Goal: Task Accomplishment & Management: Complete application form

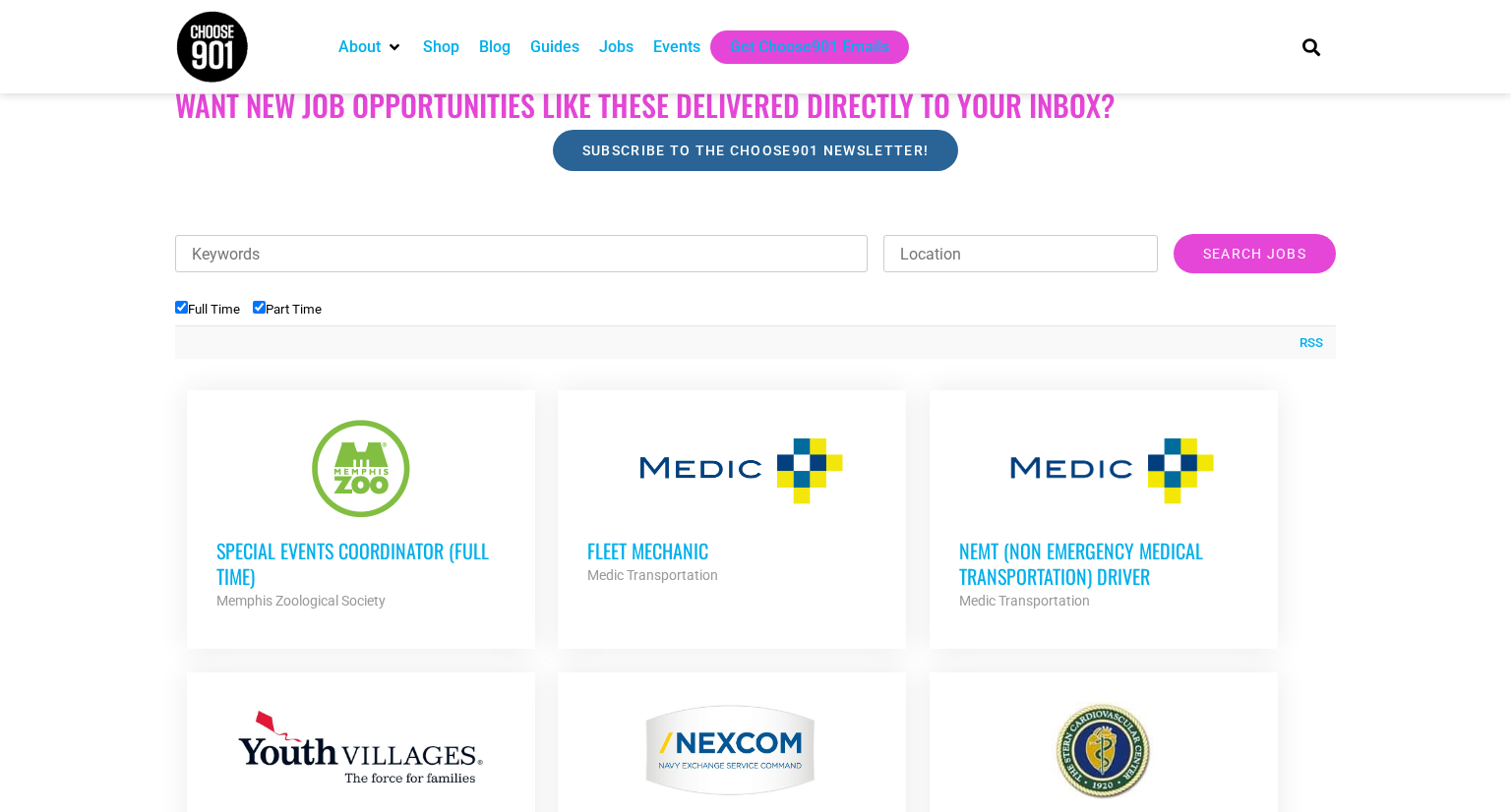
scroll to position [519, 0]
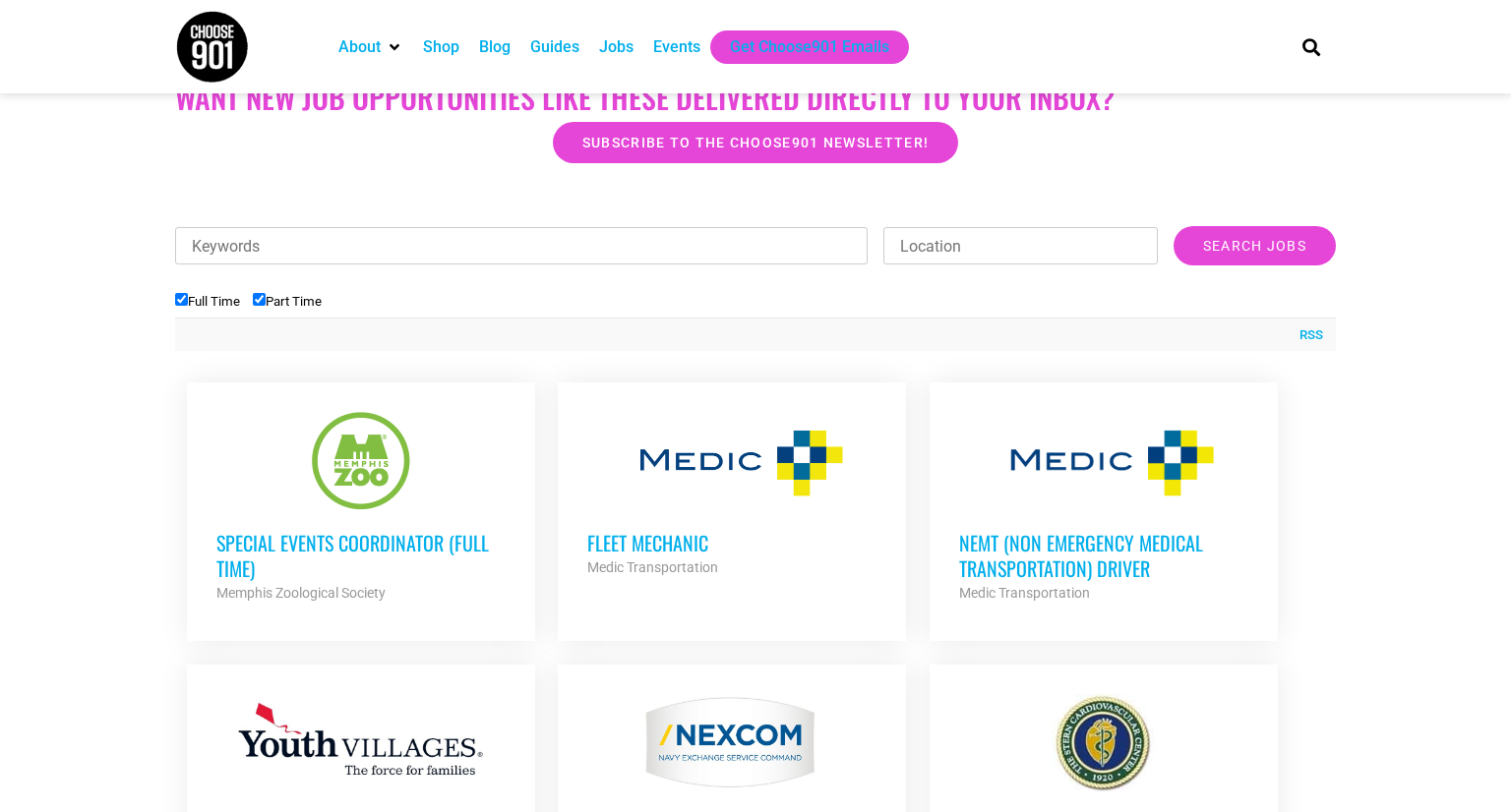
click at [306, 288] on li "Part Time" at bounding box center [294, 302] width 82 height 33
click at [321, 301] on label "Part Time" at bounding box center [287, 302] width 69 height 15
click at [266, 301] on input "Part Time" at bounding box center [259, 300] width 13 height 13
checkbox input "false"
click at [348, 514] on div "Special Events Coordinator (Full Time) Memphis Zoological Society Partner Org" at bounding box center [360, 557] width 290 height 95
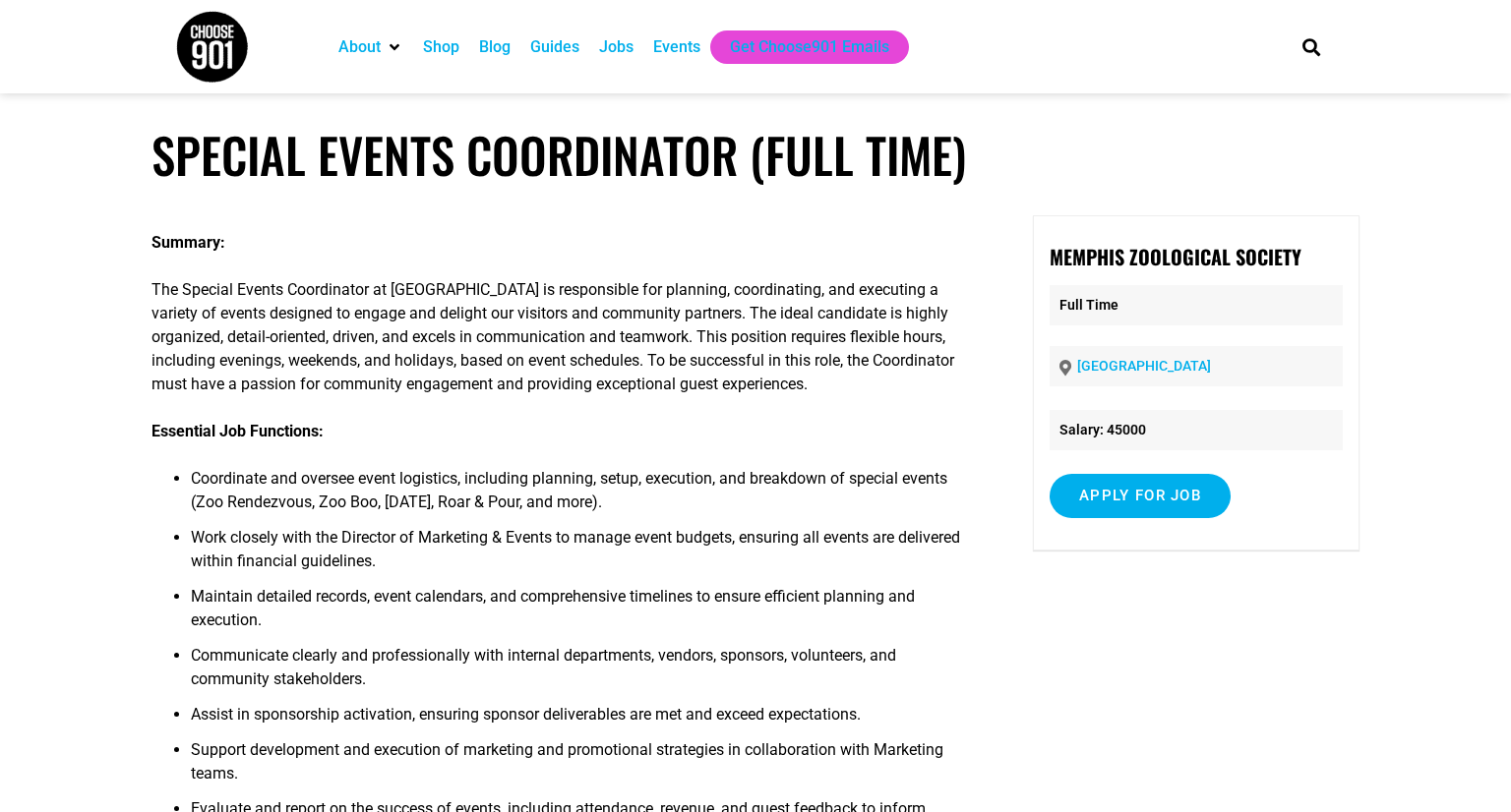
click at [345, 538] on li "Work closely with the Director of Marketing & Events to manage event budgets, e…" at bounding box center [582, 555] width 782 height 59
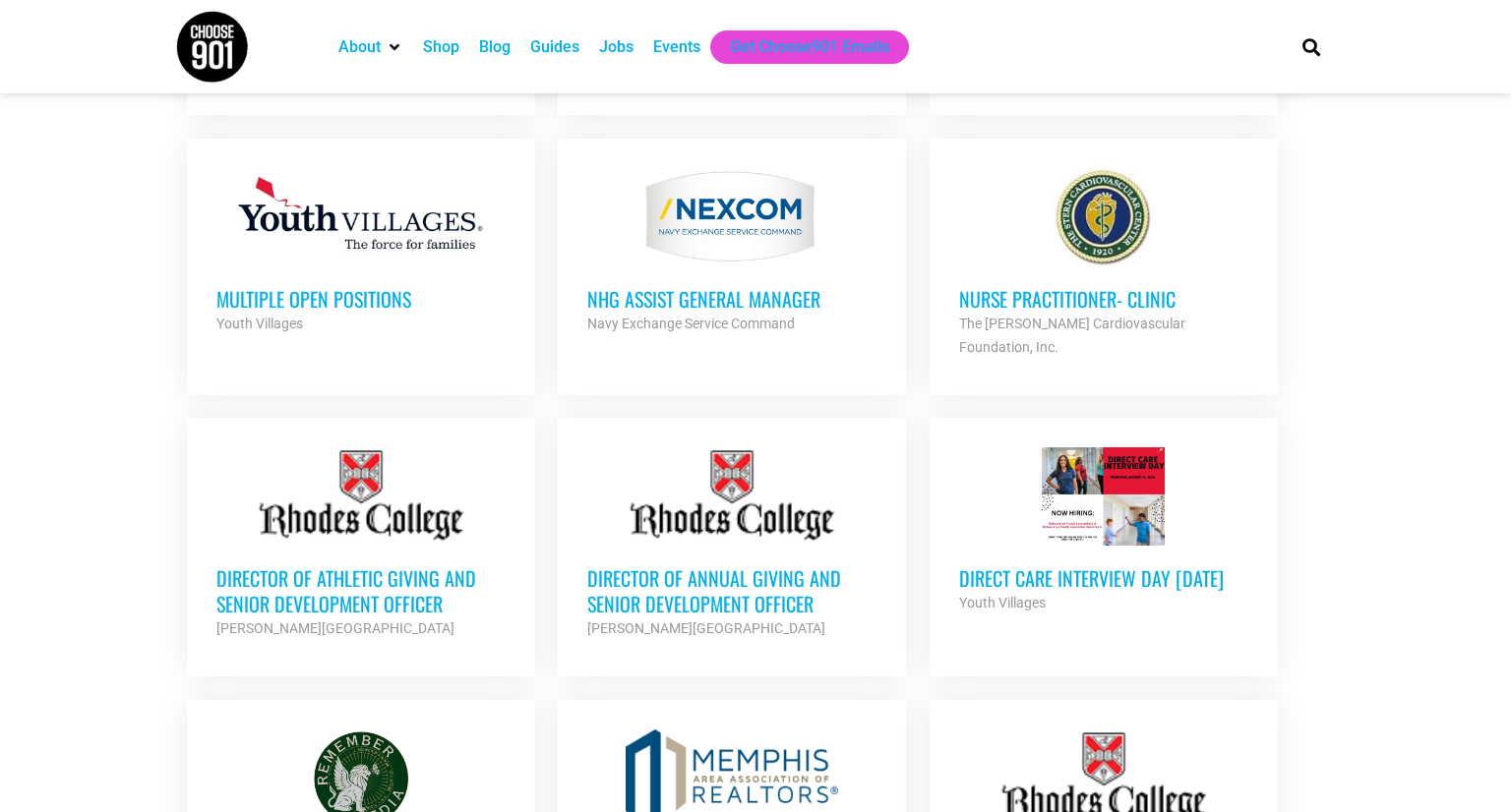
scroll to position [1047, 0]
click at [344, 300] on h3 "Multiple Open Positions" at bounding box center [360, 299] width 290 height 26
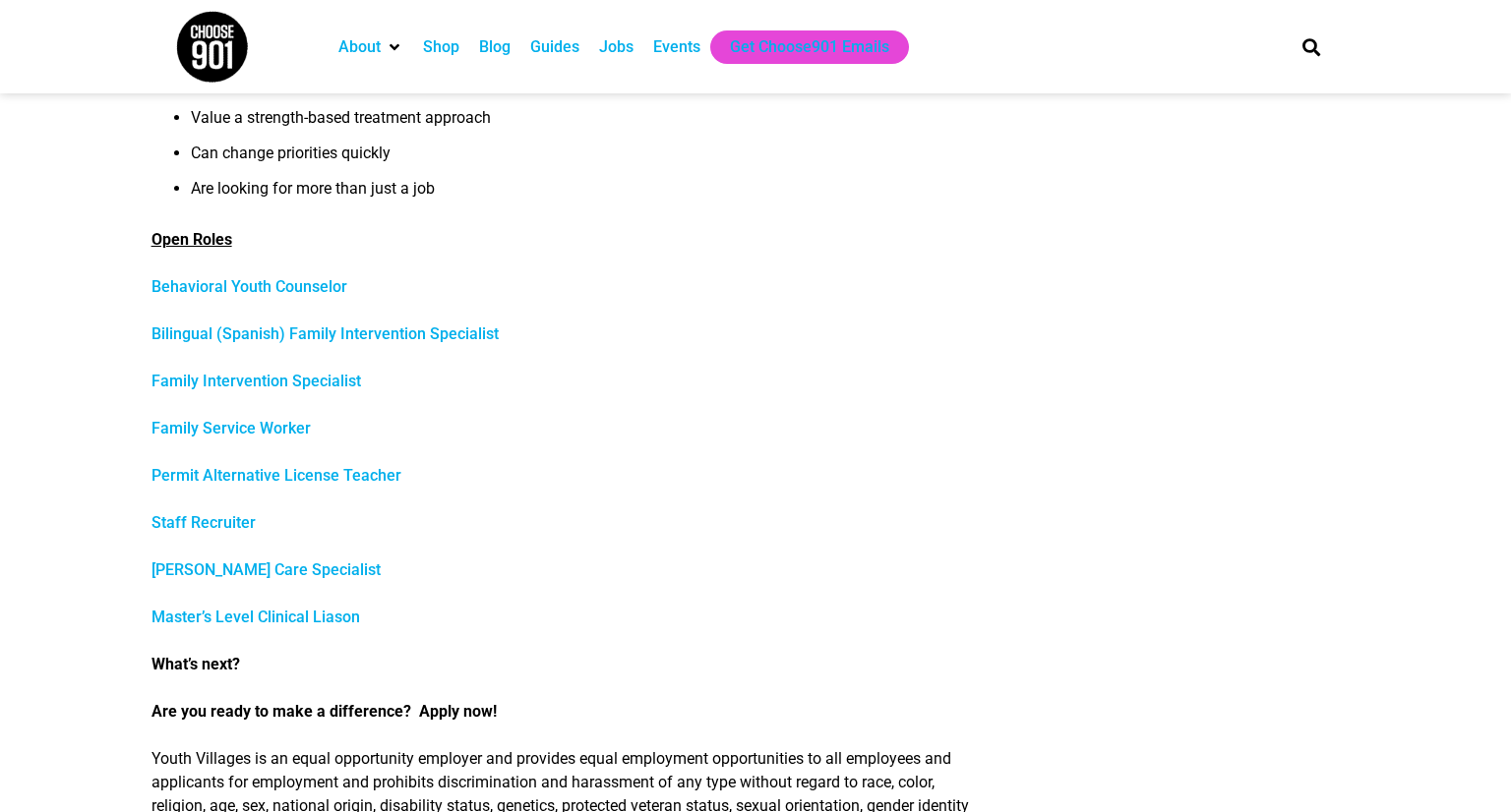
scroll to position [728, 0]
click at [269, 378] on link "Family Intervention Specialist" at bounding box center [256, 379] width 210 height 19
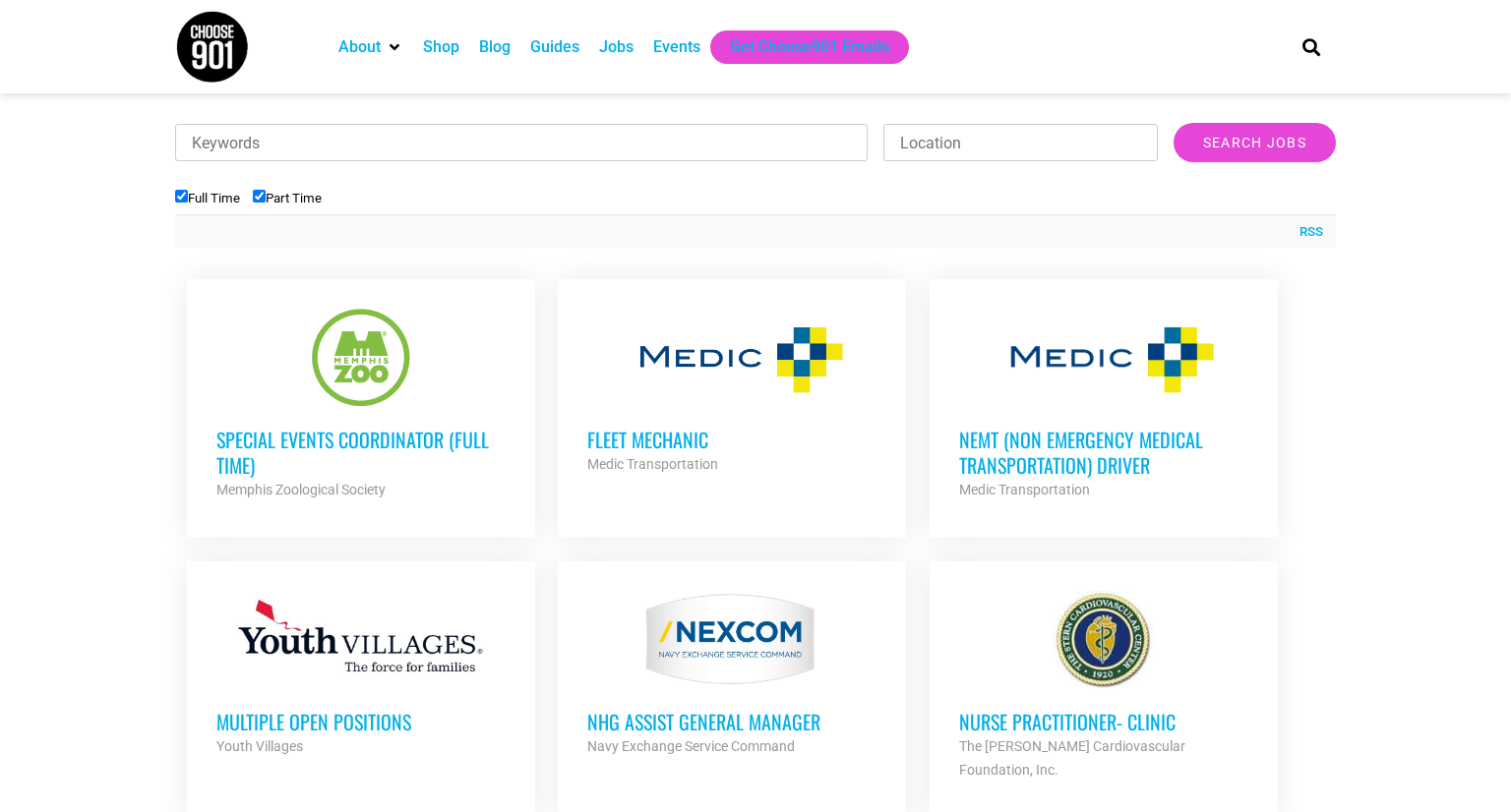
scroll to position [631, 0]
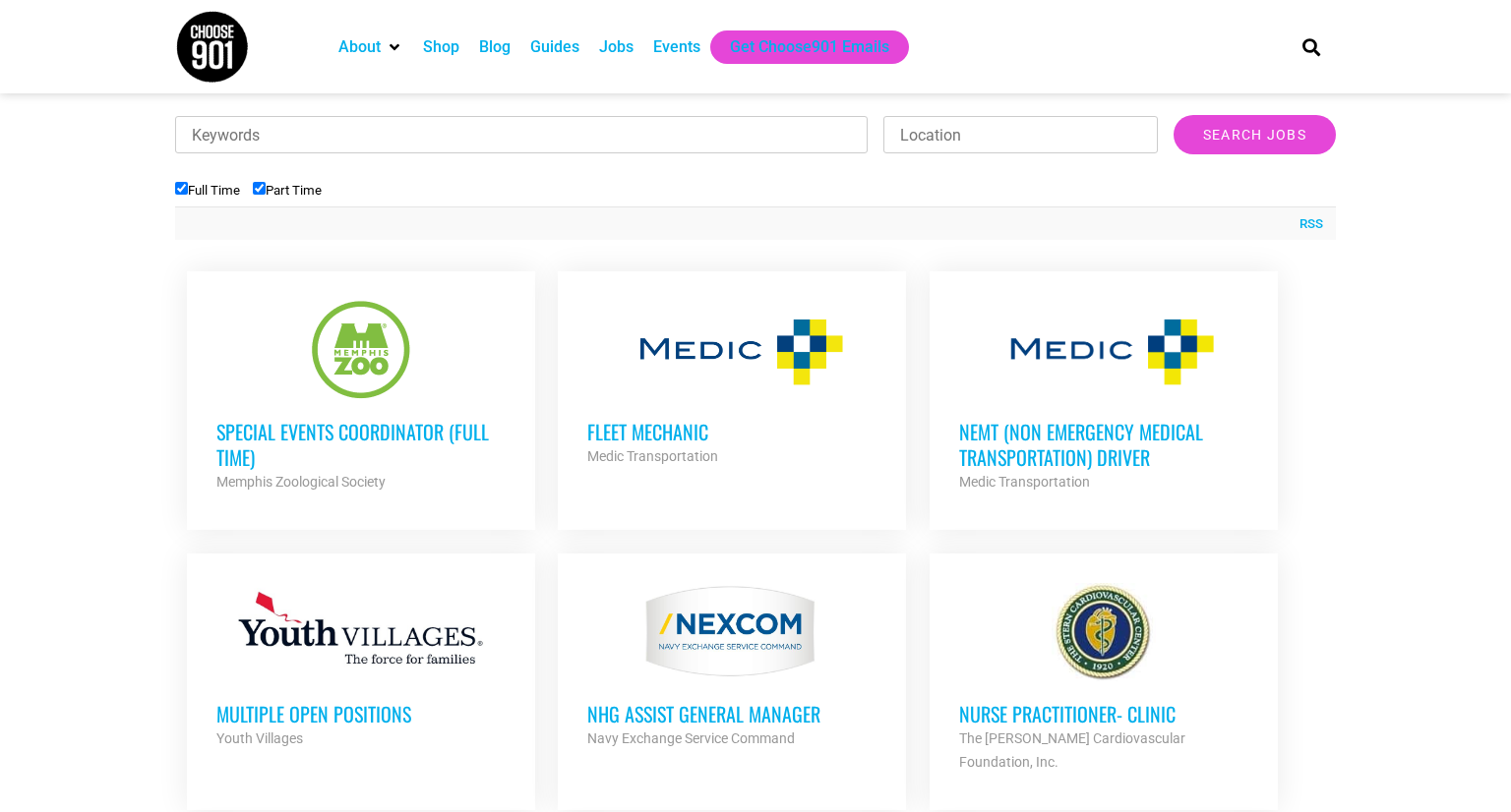
click at [311, 192] on label "Part Time" at bounding box center [287, 190] width 69 height 15
click at [266, 192] on input "Part Time" at bounding box center [259, 188] width 13 height 13
checkbox input "false"
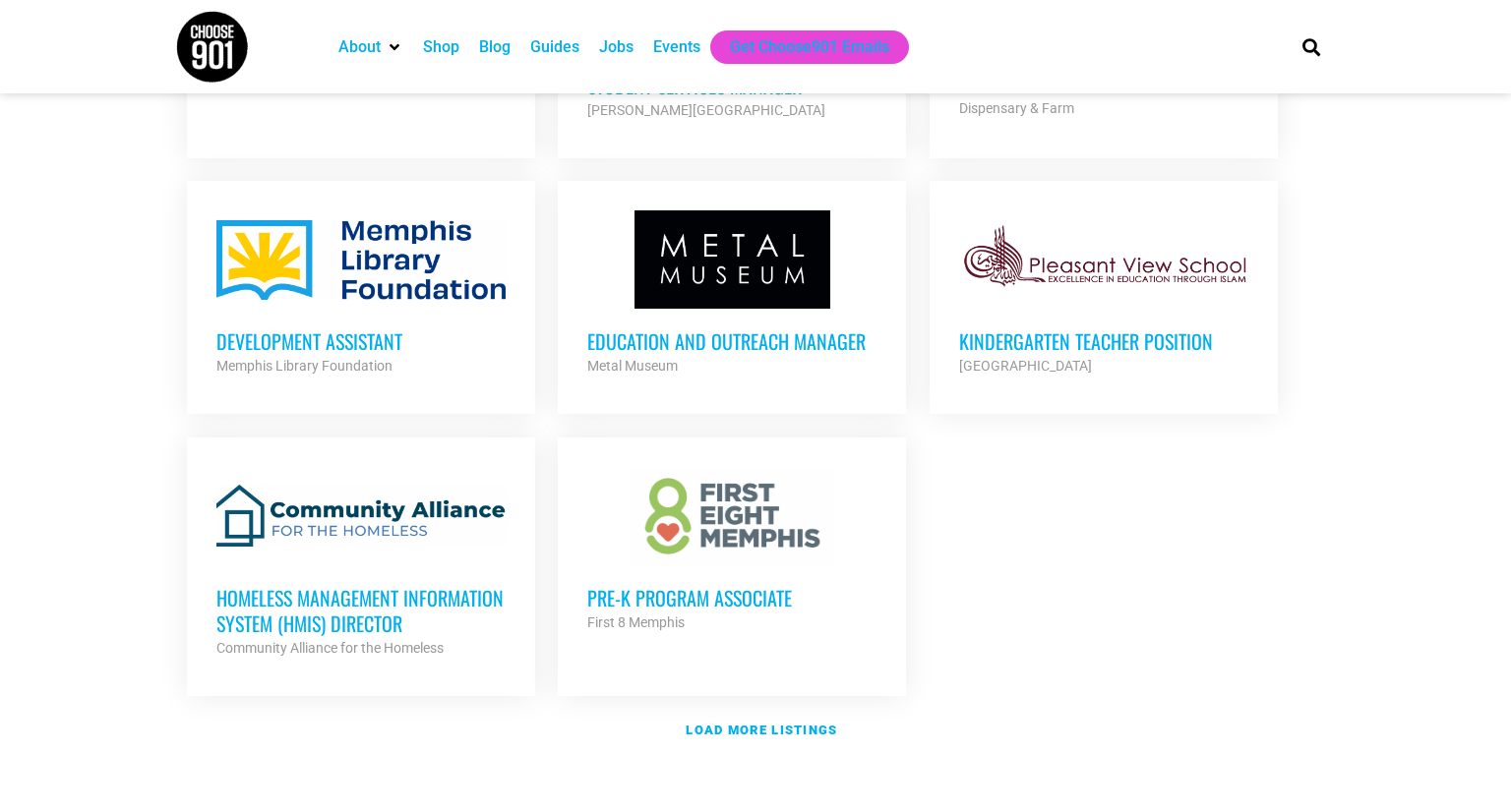
scroll to position [2128, 0]
click at [814, 724] on strong "Load more listings" at bounding box center [761, 731] width 151 height 15
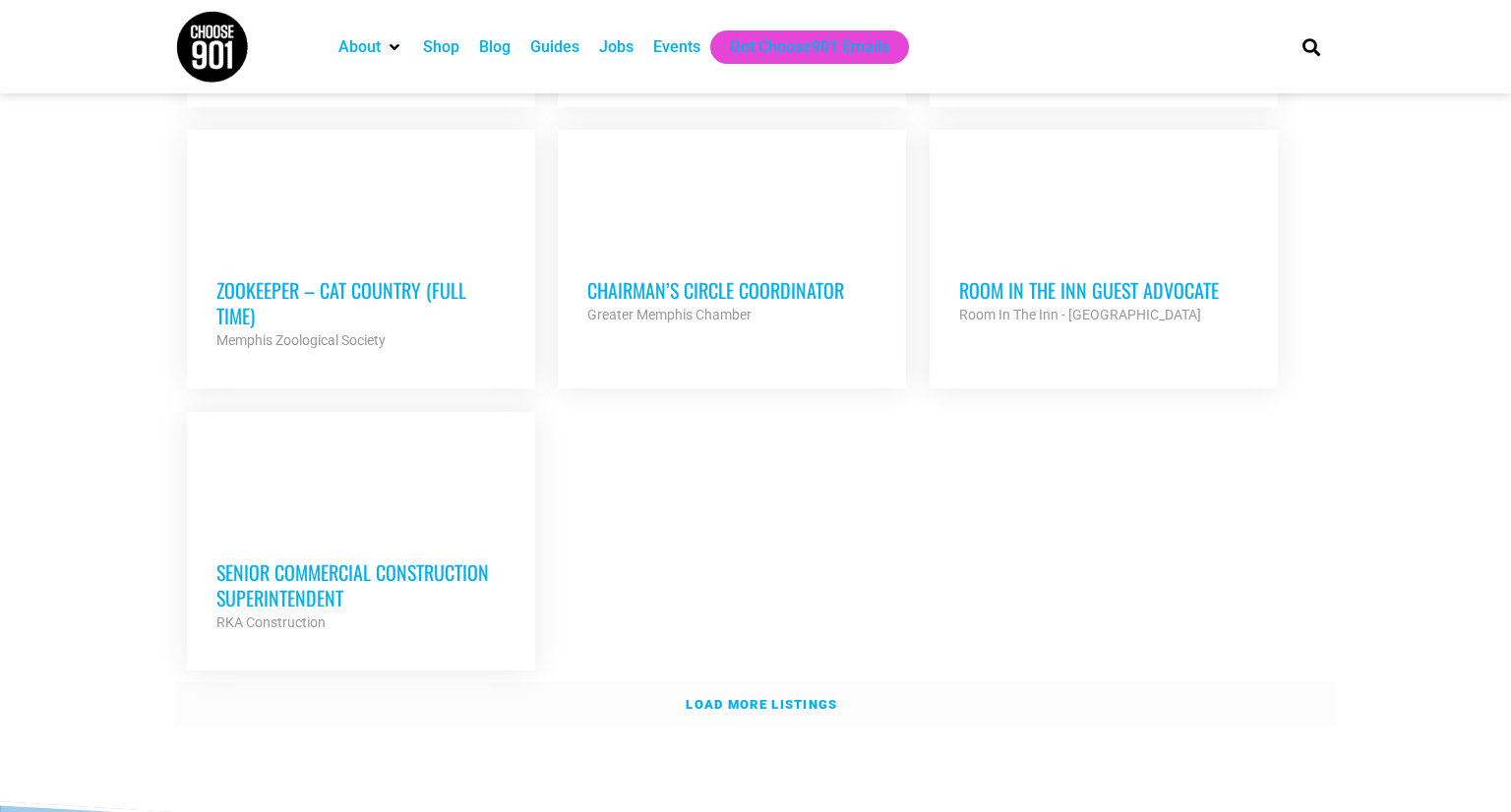
scroll to position [4156, 0]
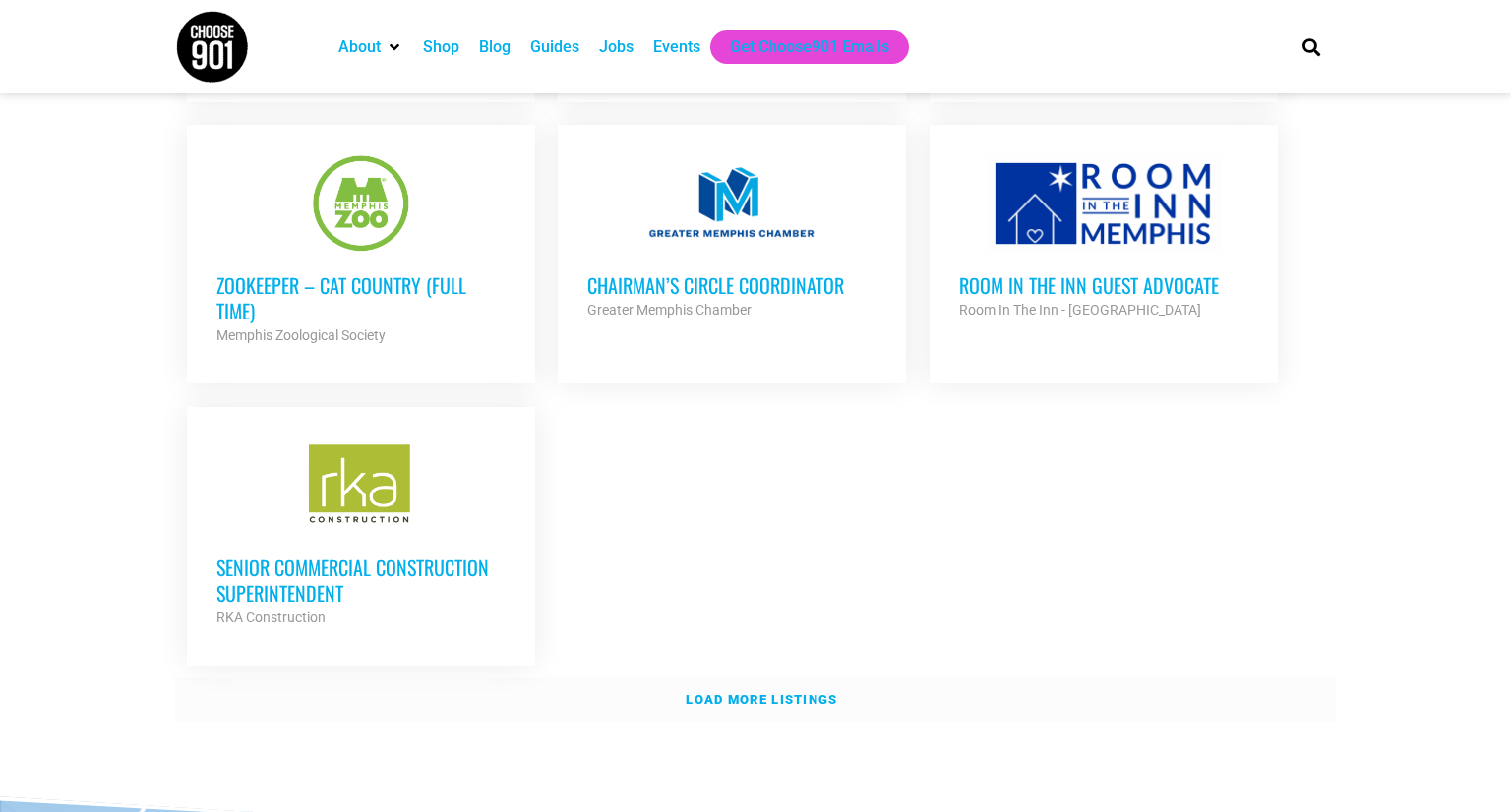
click at [741, 678] on link "Load more listings" at bounding box center [756, 700] width 1161 height 45
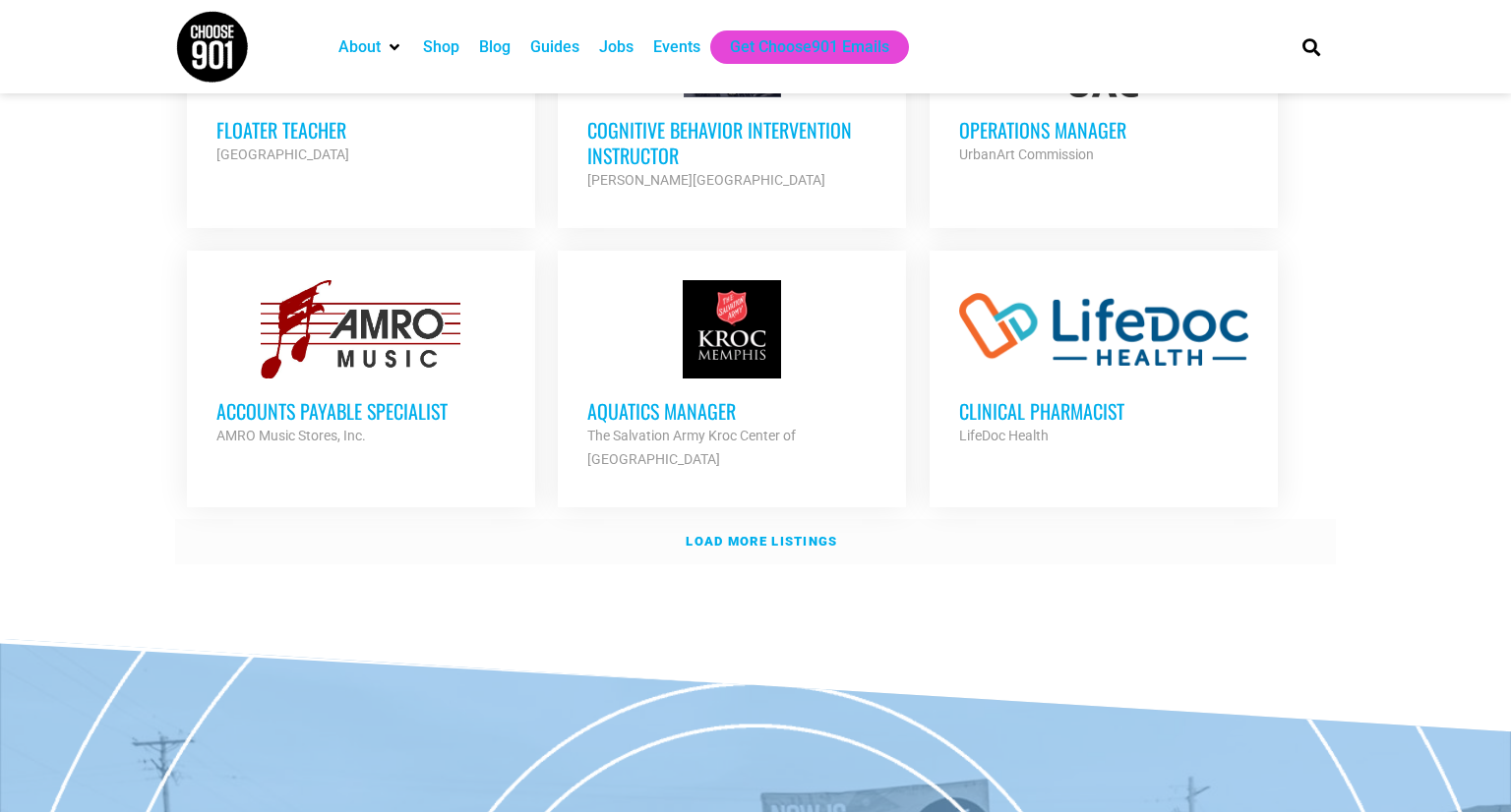
scroll to position [6055, 0]
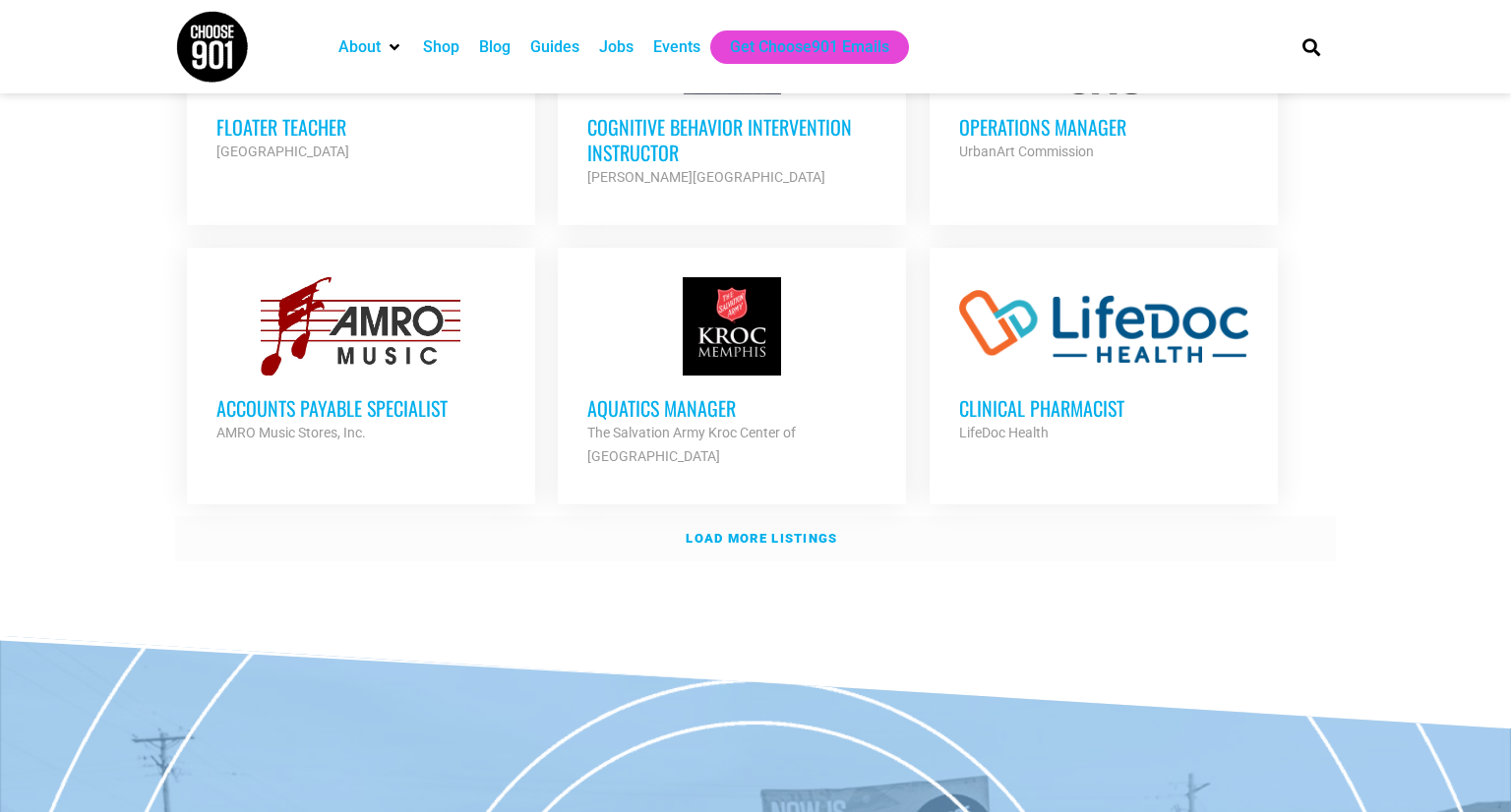
click at [743, 516] on link "Load more listings" at bounding box center [756, 538] width 1161 height 45
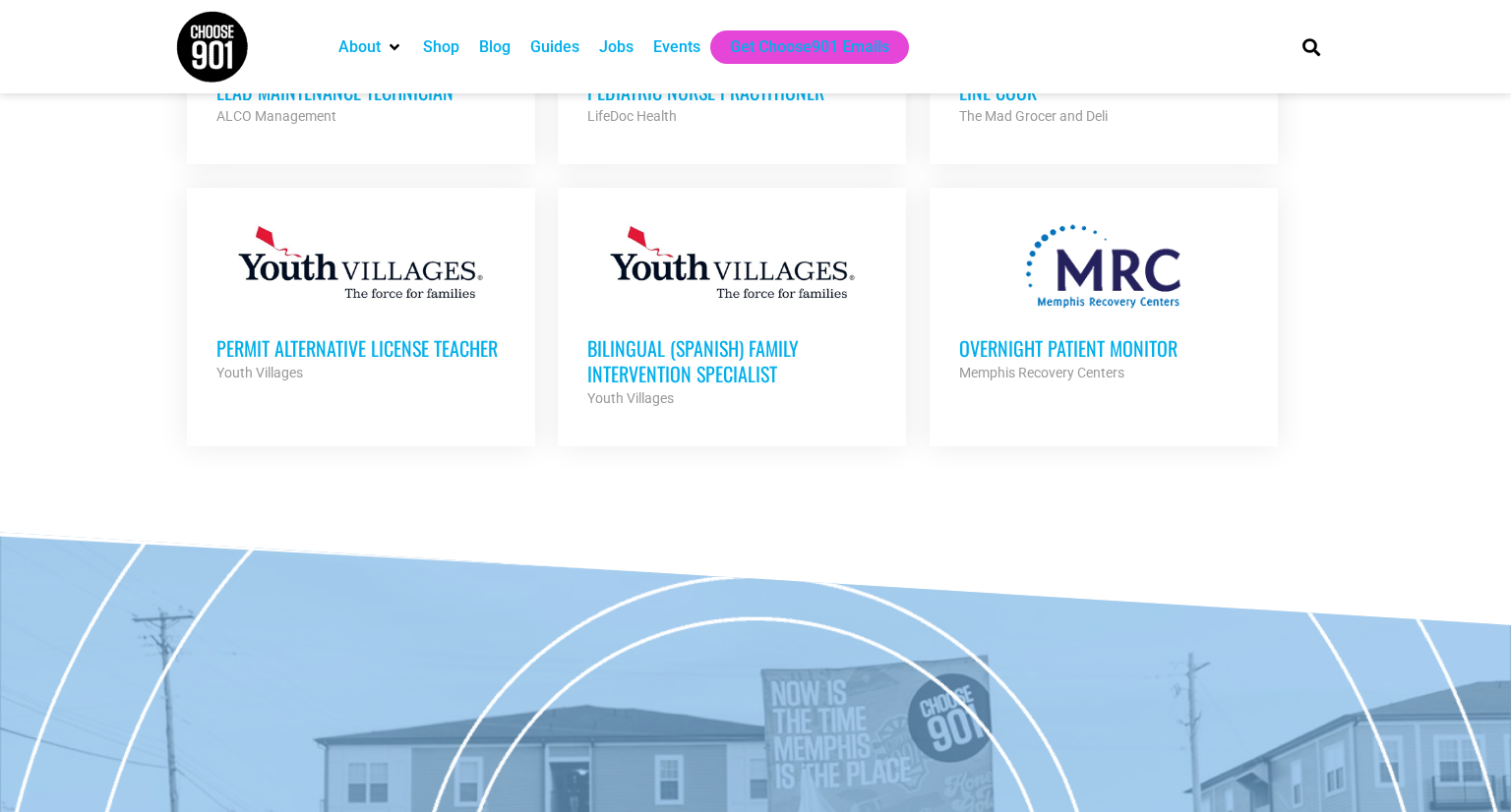
scroll to position [6654, 0]
